Goal: Task Accomplishment & Management: Complete application form

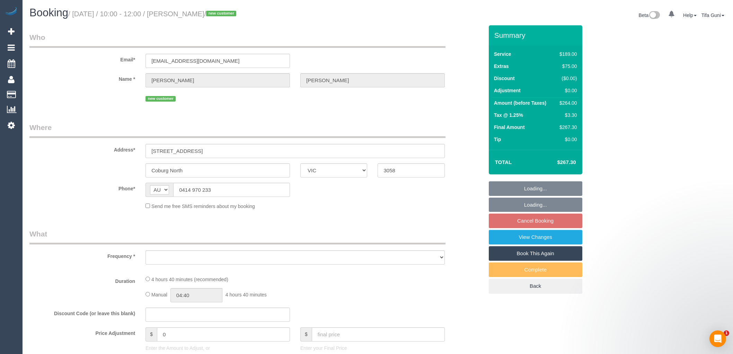
select select "VIC"
select select "string:stripe-pm_1RxkHu2GScqysDRVxh5tYe4Q"
select select "number:27"
select select "number:15"
select select "number:19"
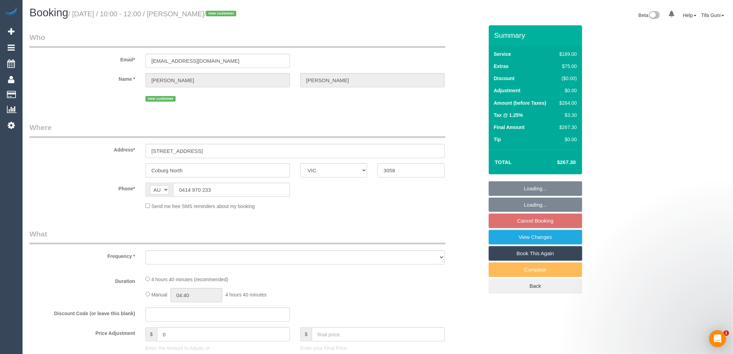
select select "number:24"
select select "number:13"
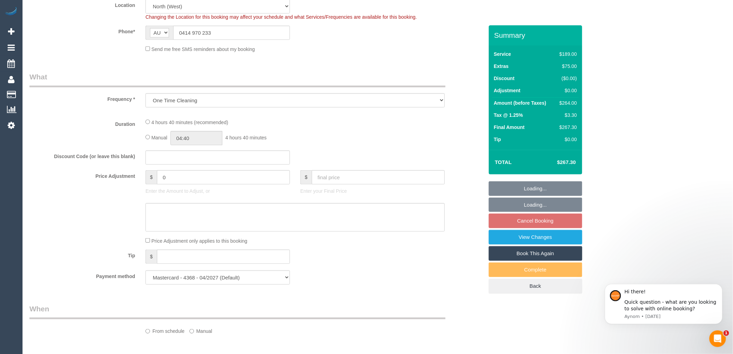
select select "object:780"
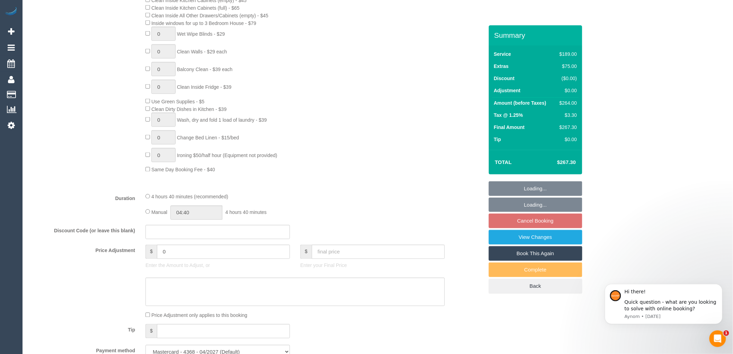
select select "spot3"
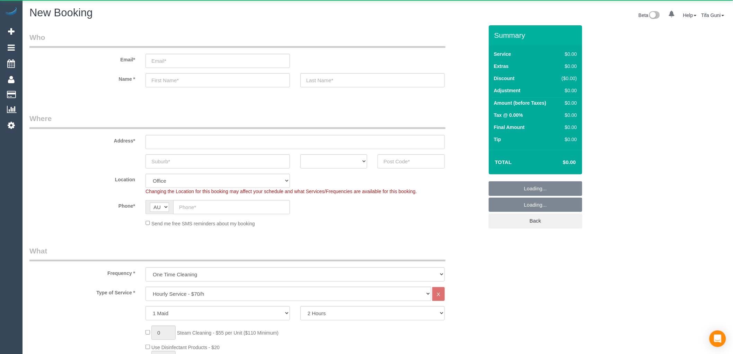
select select "object:2114"
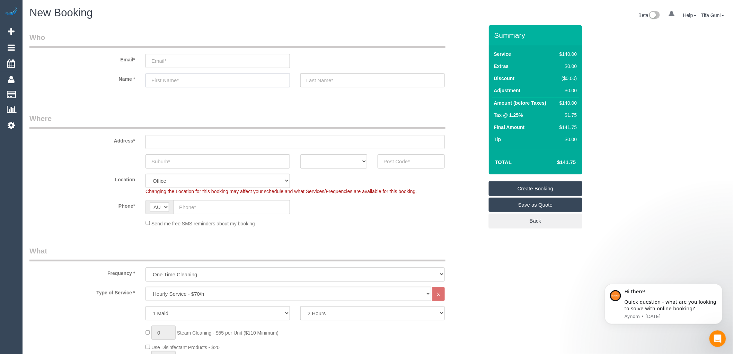
click at [157, 80] on input "text" at bounding box center [218, 80] width 144 height 14
paste input "Kieran"
type input "Kieran"
click at [167, 162] on input "text" at bounding box center [218, 161] width 144 height 14
paste input "Cheltenham"
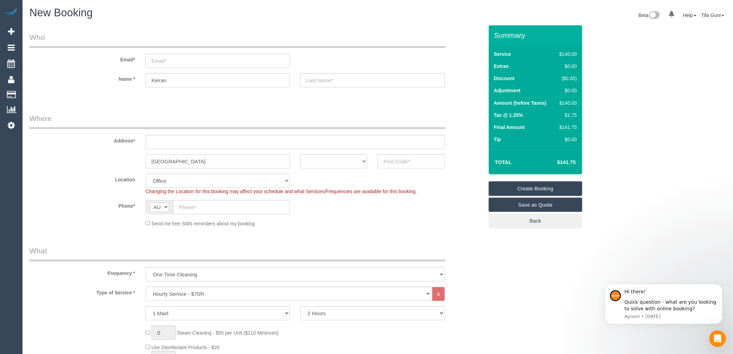
type input "Cheltenham"
click at [337, 164] on select "ACT NSW NT QLD SA TAS VIC WA" at bounding box center [333, 161] width 67 height 14
select select "VIC"
click at [300, 154] on select "ACT NSW NT QLD SA TAS VIC WA" at bounding box center [333, 161] width 67 height 14
click at [391, 164] on input "text" at bounding box center [411, 161] width 67 height 14
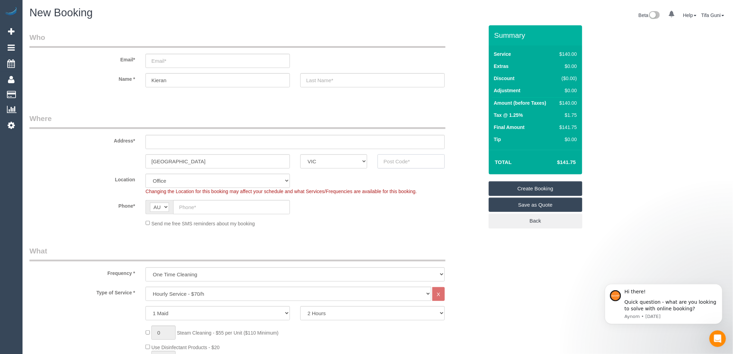
paste input "3192"
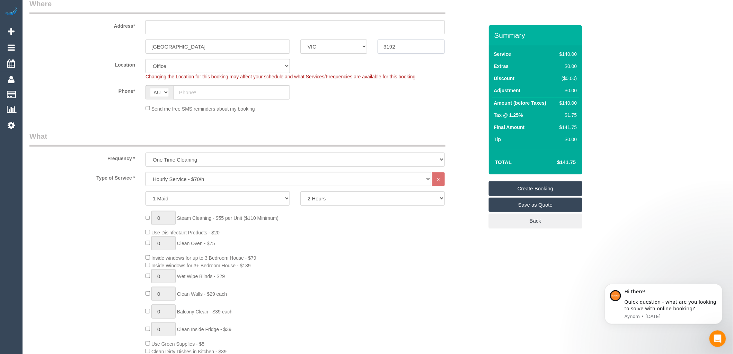
scroll to position [115, 0]
type input "3192"
click at [186, 178] on select "Hourly Service - $70/h Hourly Service - $65/h Hourly Service - $60/h Hourly Ser…" at bounding box center [289, 178] width 286 height 14
select select "211"
click at [146, 172] on select "Hourly Service - $70/h Hourly Service - $65/h Hourly Service - $60/h Hourly Ser…" at bounding box center [289, 178] width 286 height 14
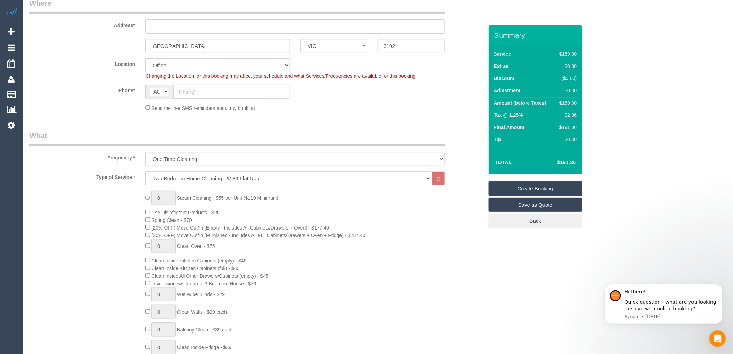
click at [196, 93] on input "text" at bounding box center [231, 92] width 117 height 14
paste input "(03) 9584 7735"
type input "(03) 9584 7735"
click at [153, 25] on input "text" at bounding box center [295, 26] width 299 height 14
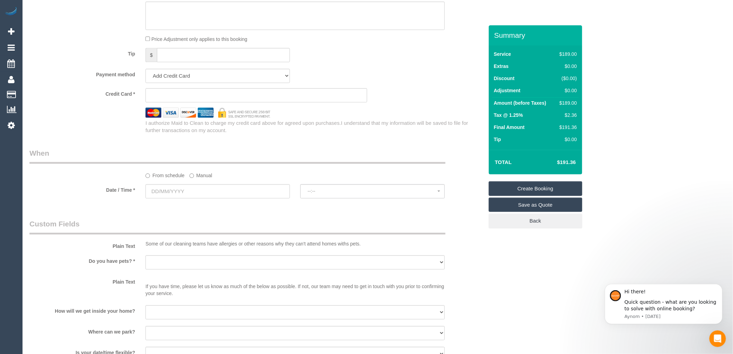
scroll to position [654, 0]
type input "-"
click at [177, 192] on input "text" at bounding box center [218, 189] width 144 height 14
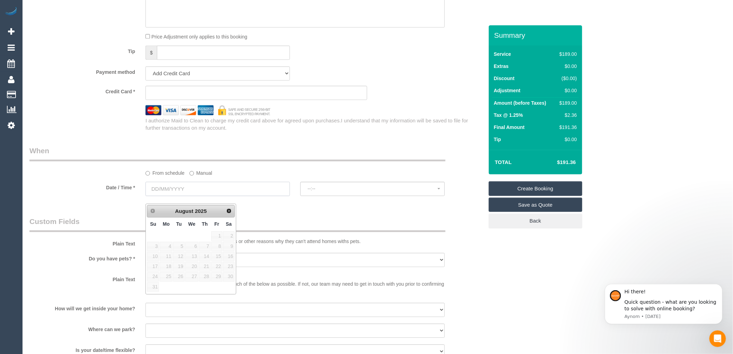
select select "64"
select select "object:2198"
click at [230, 212] on span "Next" at bounding box center [230, 211] width 6 height 6
click at [231, 245] on link "13" at bounding box center [228, 246] width 11 height 9
type input "13/09/2025"
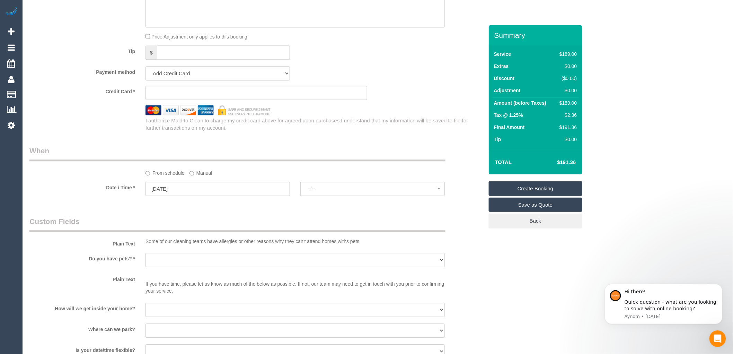
select select "spot1"
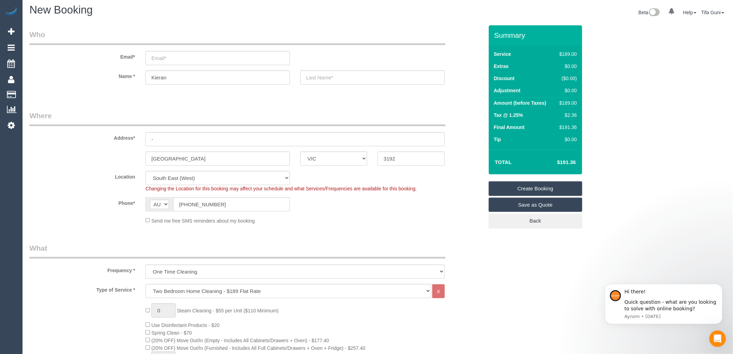
scroll to position [0, 0]
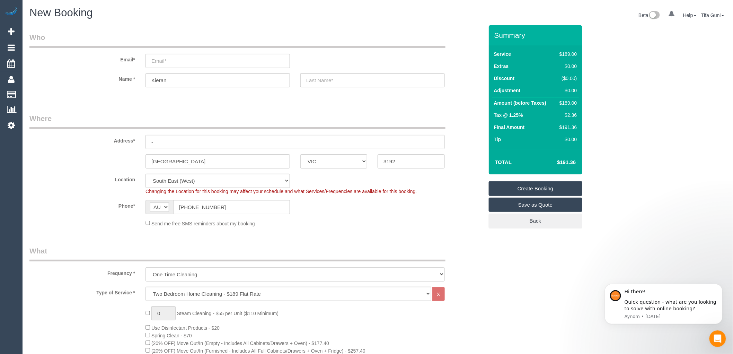
drag, startPoint x: 589, startPoint y: 32, endPoint x: 570, endPoint y: 43, distance: 22.5
click at [344, 121] on legend "Where" at bounding box center [237, 121] width 416 height 16
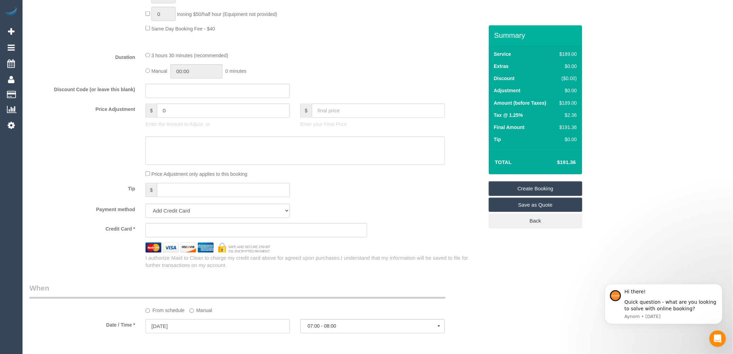
scroll to position [539, 0]
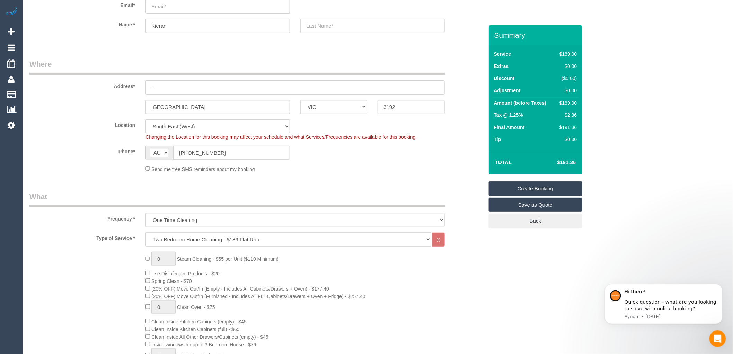
scroll to position [0, 0]
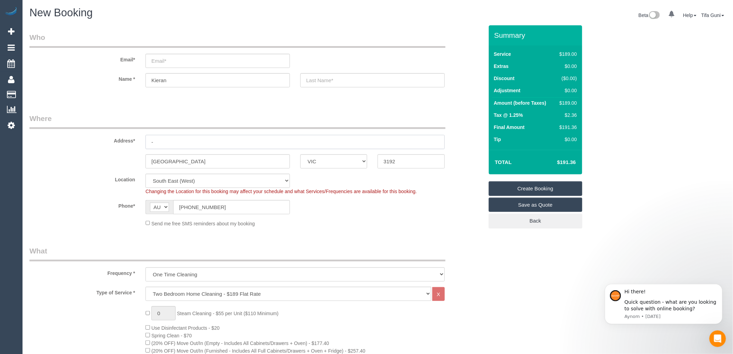
click at [158, 142] on input "-" at bounding box center [295, 142] width 299 height 14
type input "5/30 jean street"
click at [168, 62] on input "email" at bounding box center [218, 61] width 144 height 14
type input "kiaran.dts.vic.au"
click at [331, 81] on input "text" at bounding box center [372, 80] width 144 height 14
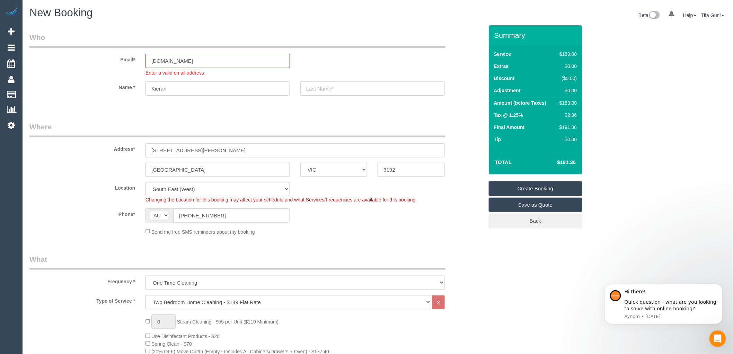
click at [324, 91] on input "text" at bounding box center [372, 88] width 144 height 14
type input "smith"
click at [168, 60] on input "kiaran.dts.vic.au" at bounding box center [218, 61] width 144 height 14
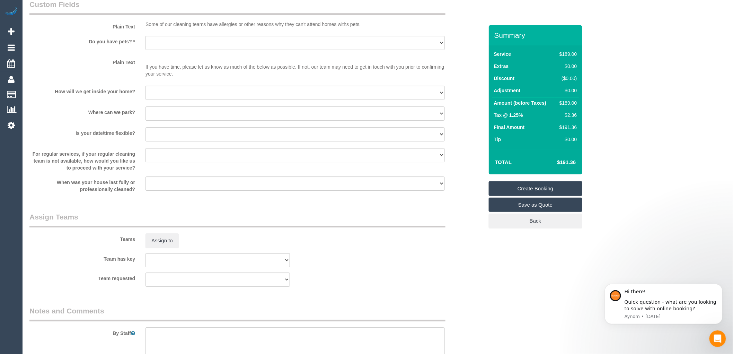
scroll to position [885, 0]
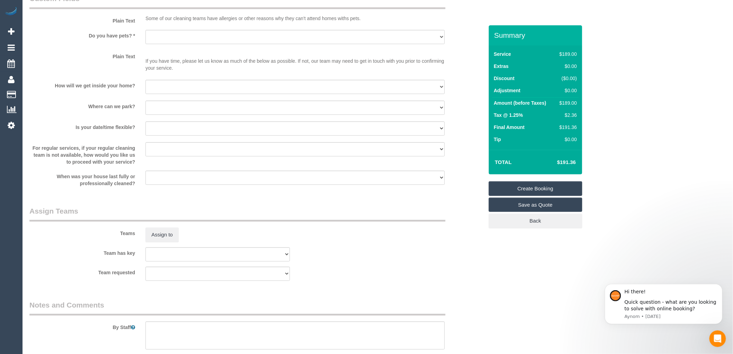
type input "kiaran@dts.vic.au"
click at [199, 43] on select "Yes - Cats Yes - Dogs No pets Yes - Dogs and Cats Yes - Other" at bounding box center [295, 36] width 299 height 14
select select "spot22"
select select "number:28"
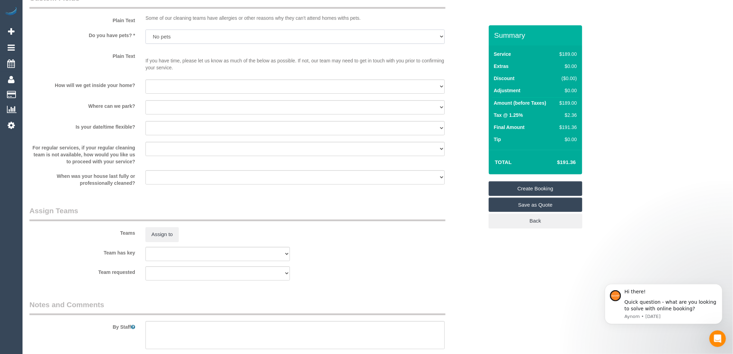
click at [146, 37] on select "Yes - Cats Yes - Dogs No pets Yes - Dogs and Cats Yes - Other" at bounding box center [295, 36] width 299 height 14
click at [184, 114] on select "I will provide parking on-site Free street parking Paid street parking (cost wi…" at bounding box center [295, 107] width 299 height 14
select select "number:18"
click at [146, 107] on select "I will provide parking on-site Free street parking Paid street parking (cost wi…" at bounding box center [295, 107] width 299 height 14
click at [183, 92] on select "I will be home Key will be left (please provide details below) Lock box/Access …" at bounding box center [295, 86] width 299 height 14
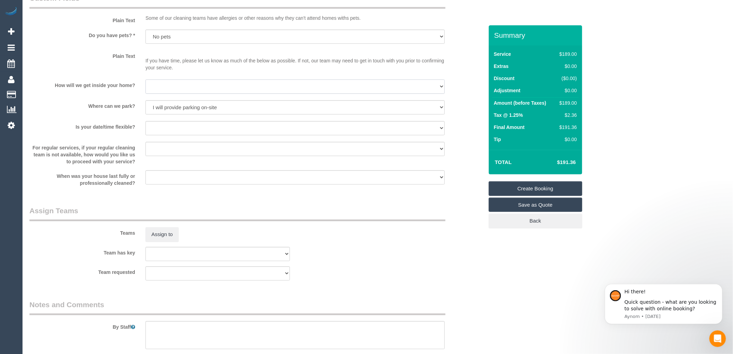
select select "number:14"
click at [146, 87] on select "I will be home Key will be left (please provide details below) Lock box/Access …" at bounding box center [295, 86] width 299 height 14
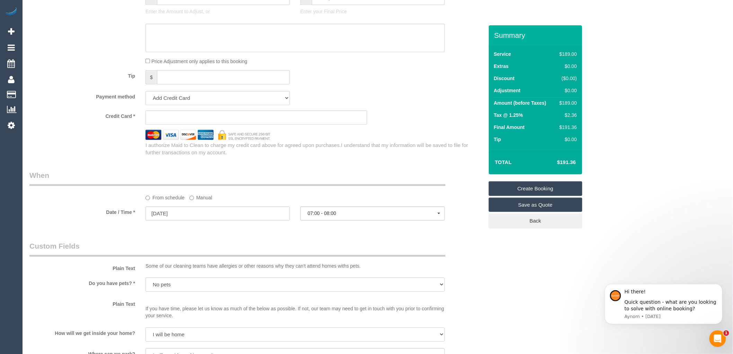
scroll to position [654, 0]
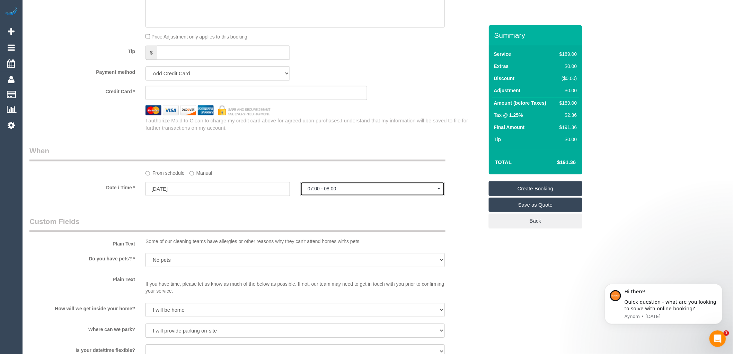
click at [331, 191] on span "07:00 - 08:00" at bounding box center [373, 189] width 130 height 6
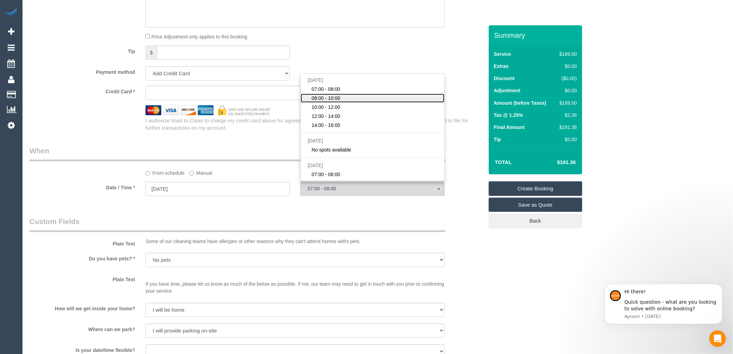
click at [331, 102] on span "08:00 - 10:00" at bounding box center [326, 98] width 29 height 7
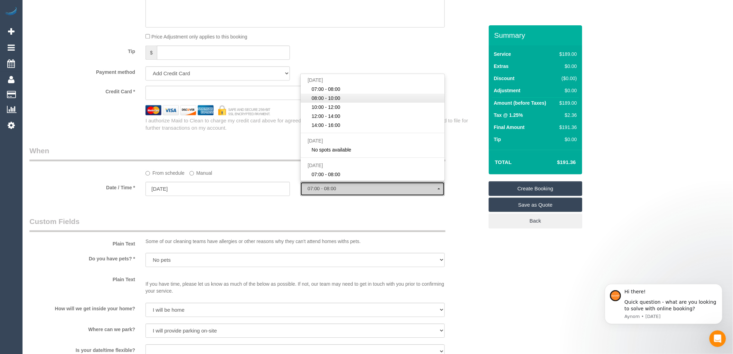
select select "spot23"
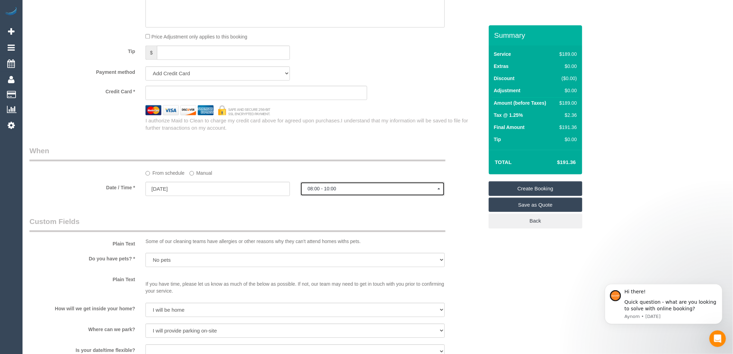
click at [331, 192] on button "08:00 - 10:00" at bounding box center [372, 189] width 144 height 14
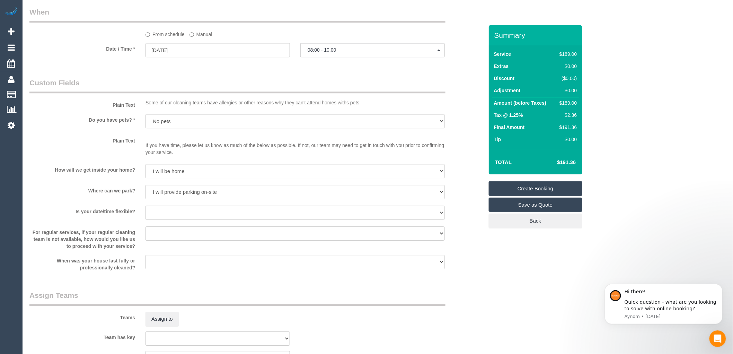
scroll to position [957, 0]
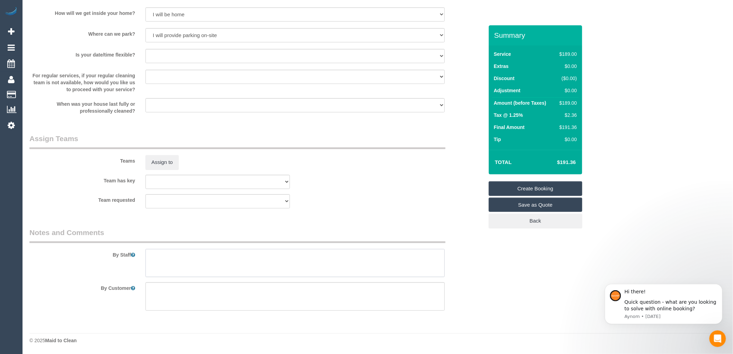
click at [164, 253] on textarea at bounding box center [295, 263] width 299 height 28
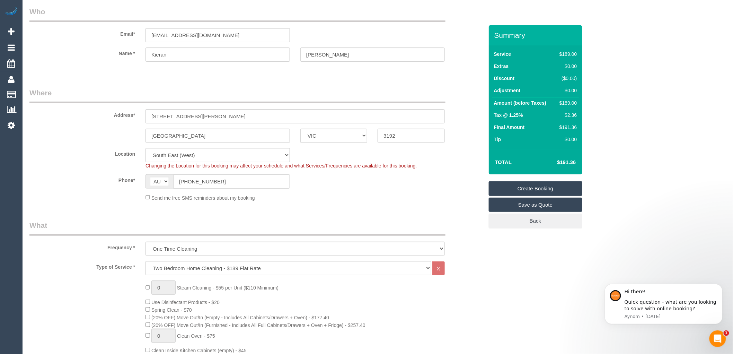
scroll to position [38, 0]
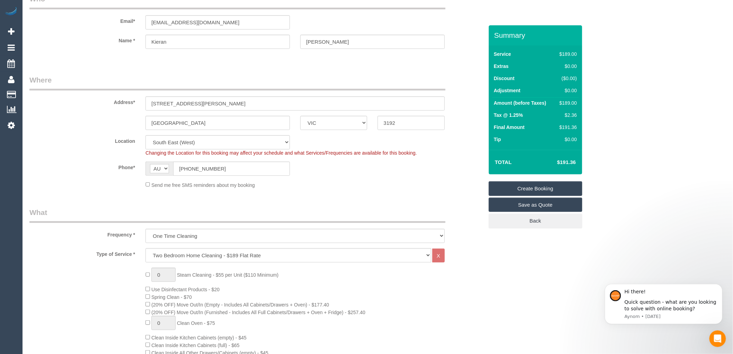
type textarea "Prefert between 9 and 10"
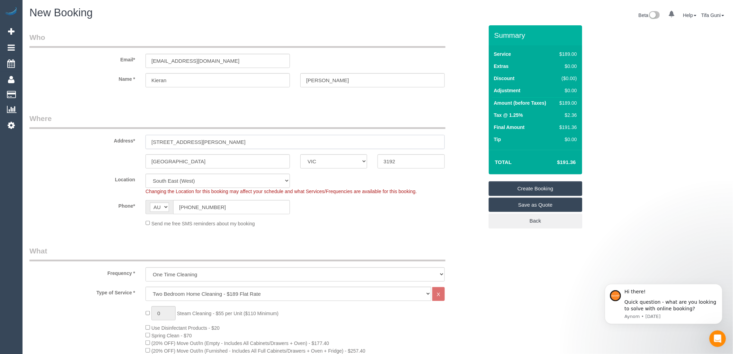
drag, startPoint x: 193, startPoint y: 141, endPoint x: 143, endPoint y: 141, distance: 50.2
click at [143, 141] on div "5/30 jean street" at bounding box center [295, 142] width 310 height 14
drag, startPoint x: 168, startPoint y: 146, endPoint x: 208, endPoint y: 139, distance: 40.4
click at [208, 139] on input "5/30 jean street" at bounding box center [295, 142] width 299 height 14
drag, startPoint x: 206, startPoint y: 139, endPoint x: 139, endPoint y: 142, distance: 66.6
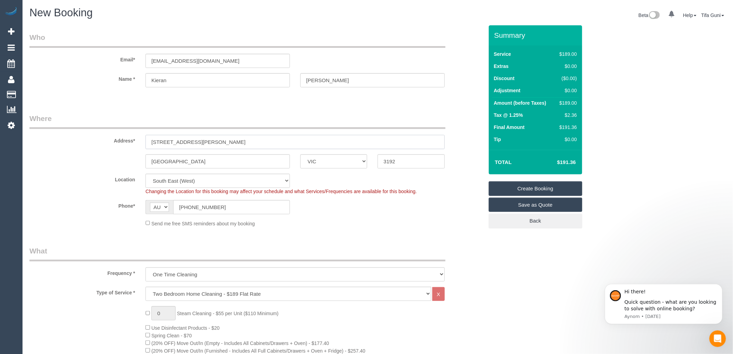
click at [139, 142] on div "Address* 5/30 jean street" at bounding box center [256, 131] width 465 height 36
click at [195, 62] on input "kiaran@dts.vic.au" at bounding box center [218, 61] width 144 height 14
click at [171, 61] on input "kiaran@dts.vic.au" at bounding box center [218, 61] width 144 height 14
drag, startPoint x: 221, startPoint y: 57, endPoint x: 140, endPoint y: 58, distance: 80.4
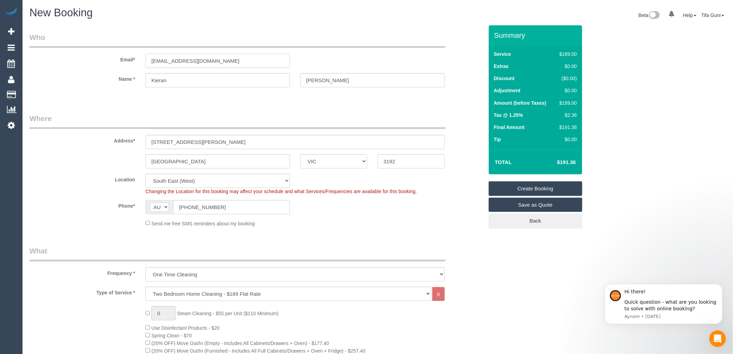
click at [140, 58] on div "kiaran@dts.vic.au" at bounding box center [217, 61] width 155 height 14
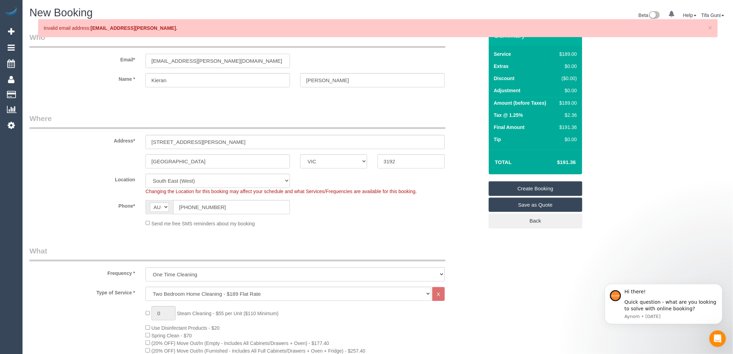
click at [221, 63] on input "kieran.smith@dgs.vic.gov.au" at bounding box center [218, 61] width 144 height 14
type input "kieran.smith@dgs.vic.gov.au"
click at [210, 76] on input "Kieran" at bounding box center [218, 80] width 144 height 14
select select "spot44"
click at [190, 58] on input "kieran.smith@dgs.vic.gov.au" at bounding box center [218, 61] width 144 height 14
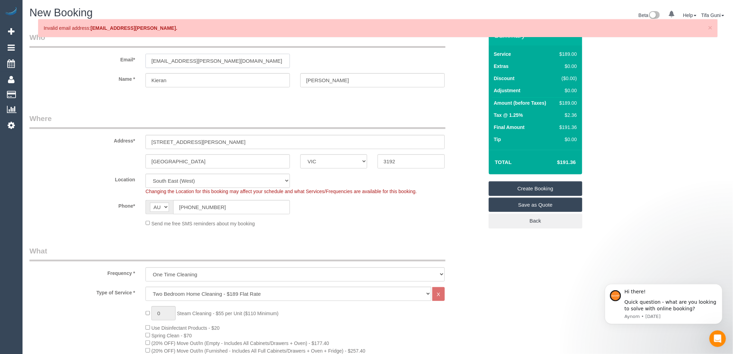
type input "kieran.smith@dgs.vic.gov.au"
click at [237, 81] on input "Kieran" at bounding box center [218, 80] width 144 height 14
select select "spot65"
click at [193, 96] on fieldset "Who Email* kieran.smith@dgs.vic.gov.au Name * Kieran smith" at bounding box center [256, 65] width 454 height 67
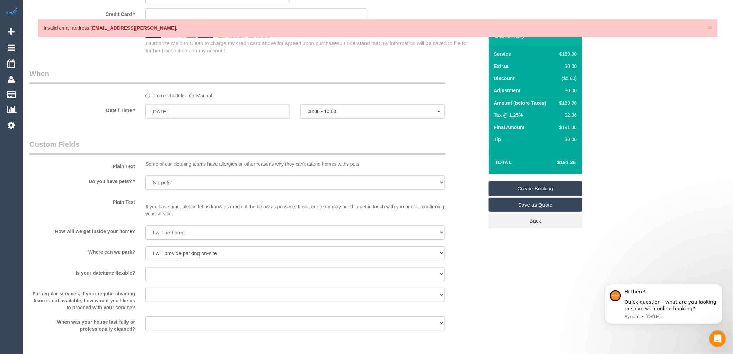
scroll to position [770, 0]
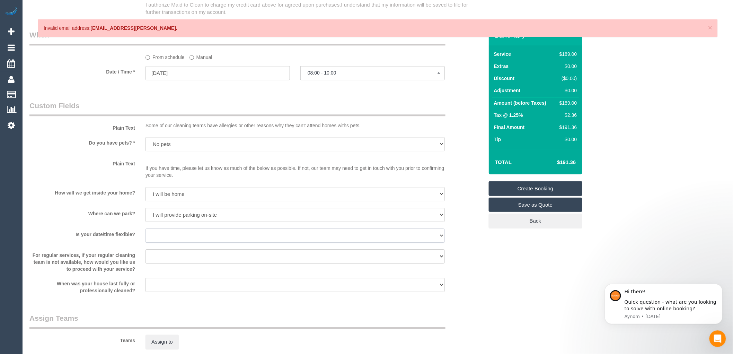
click at [173, 242] on select "Yes - date and time Yes - date but not time Yes - time but not date No - No fle…" at bounding box center [295, 235] width 299 height 14
select select "number:25"
click at [146, 236] on select "Yes - date and time Yes - date but not time Yes - time but not date No - No fle…" at bounding box center [295, 235] width 299 height 14
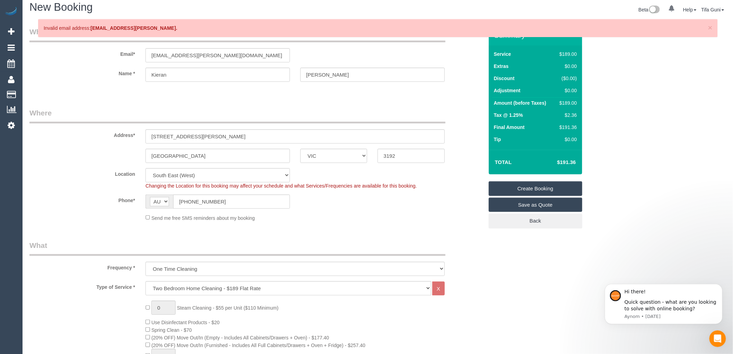
scroll to position [0, 0]
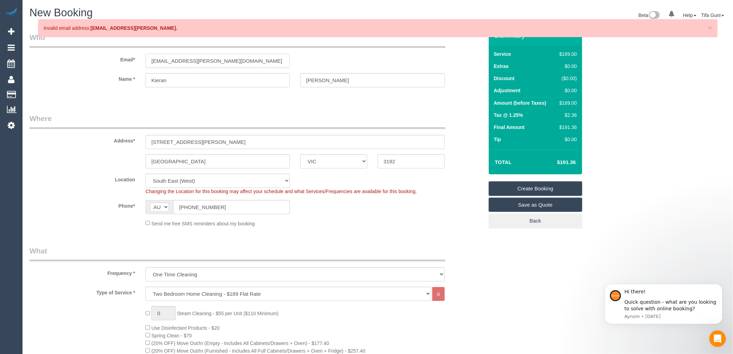
drag, startPoint x: 225, startPoint y: 63, endPoint x: 137, endPoint y: 61, distance: 88.0
click at [137, 61] on div "Email* kieran.smith@dgs.vic.gov.au" at bounding box center [256, 50] width 465 height 36
click at [536, 186] on link "Create Booking" at bounding box center [536, 188] width 94 height 15
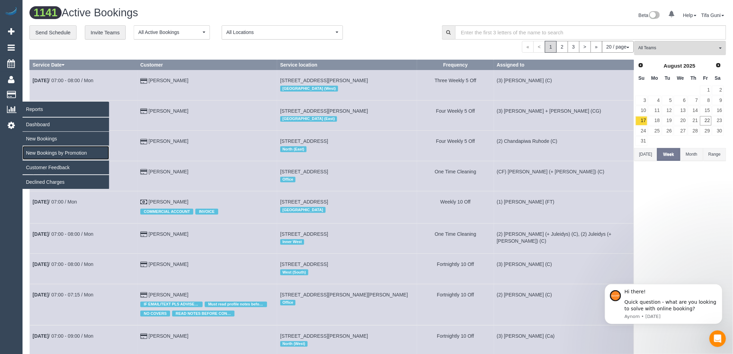
click at [61, 156] on link "New Bookings by Promotion" at bounding box center [66, 153] width 87 height 14
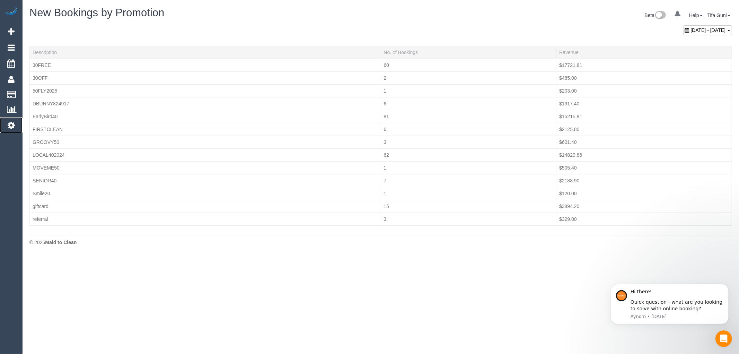
click at [11, 125] on icon at bounding box center [11, 125] width 7 height 8
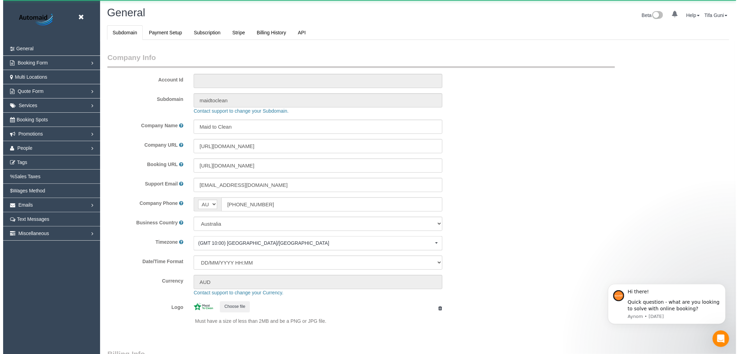
scroll to position [1561, 733]
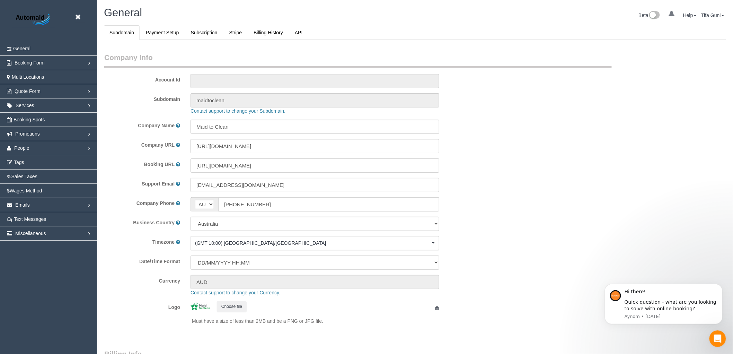
select select "1"
click at [46, 106] on link "Services" at bounding box center [48, 105] width 97 height 14
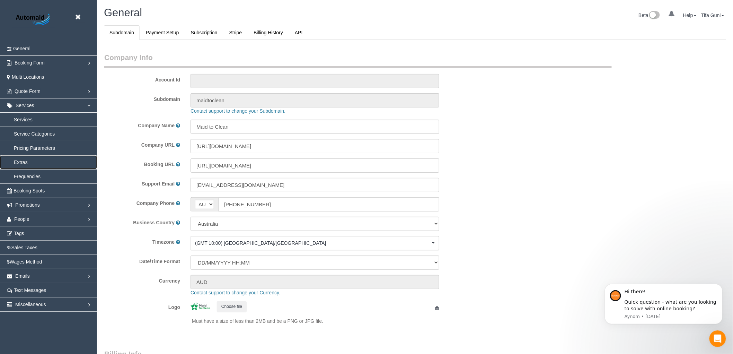
click at [38, 163] on link "Extras" at bounding box center [48, 162] width 97 height 14
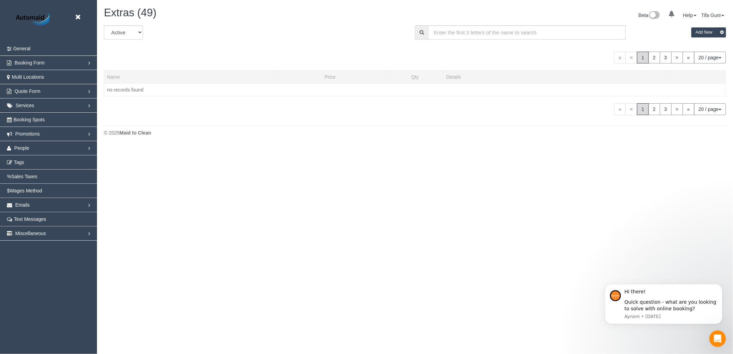
scroll to position [778, 733]
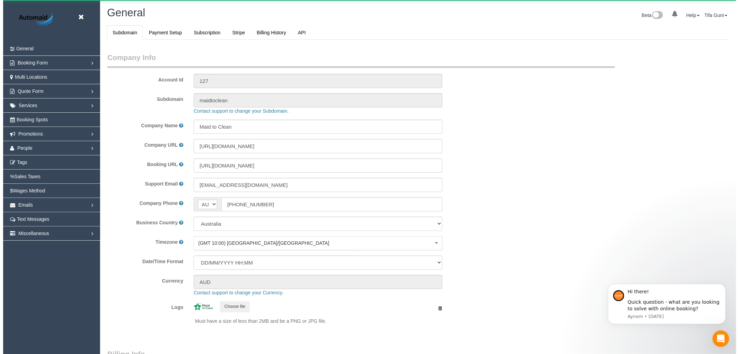
scroll to position [1561, 733]
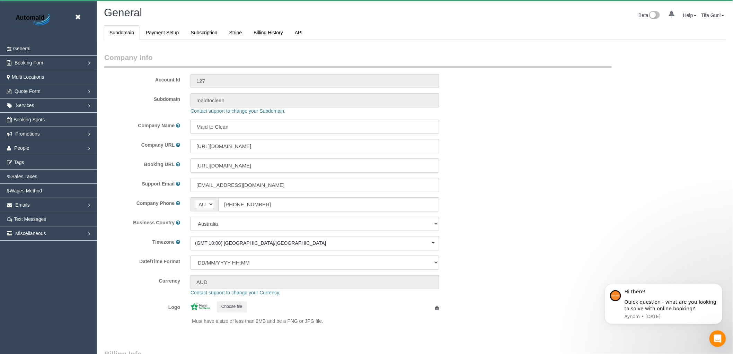
select select "1"
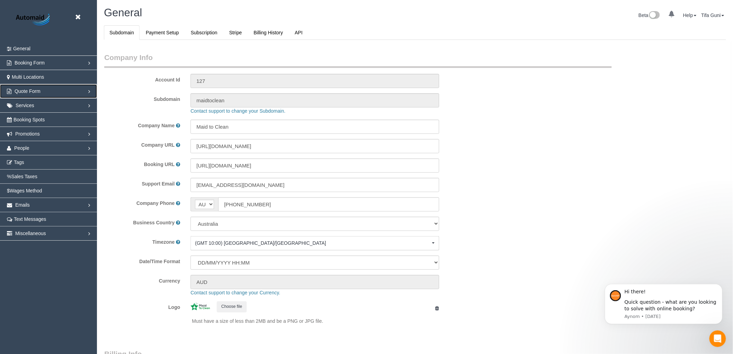
click at [88, 91] on link "Quote Form" at bounding box center [48, 91] width 97 height 14
click at [80, 108] on link "Services" at bounding box center [48, 105] width 97 height 14
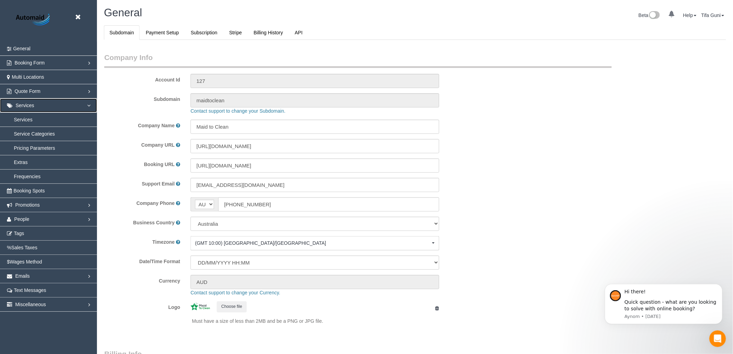
click at [80, 108] on link "Services" at bounding box center [48, 105] width 97 height 14
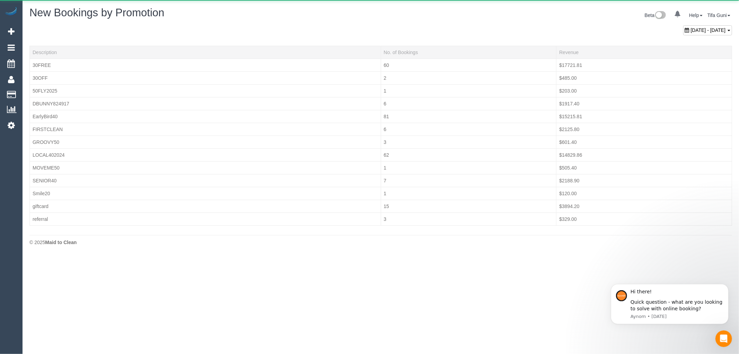
scroll to position [256, 739]
